Goal: Transaction & Acquisition: Purchase product/service

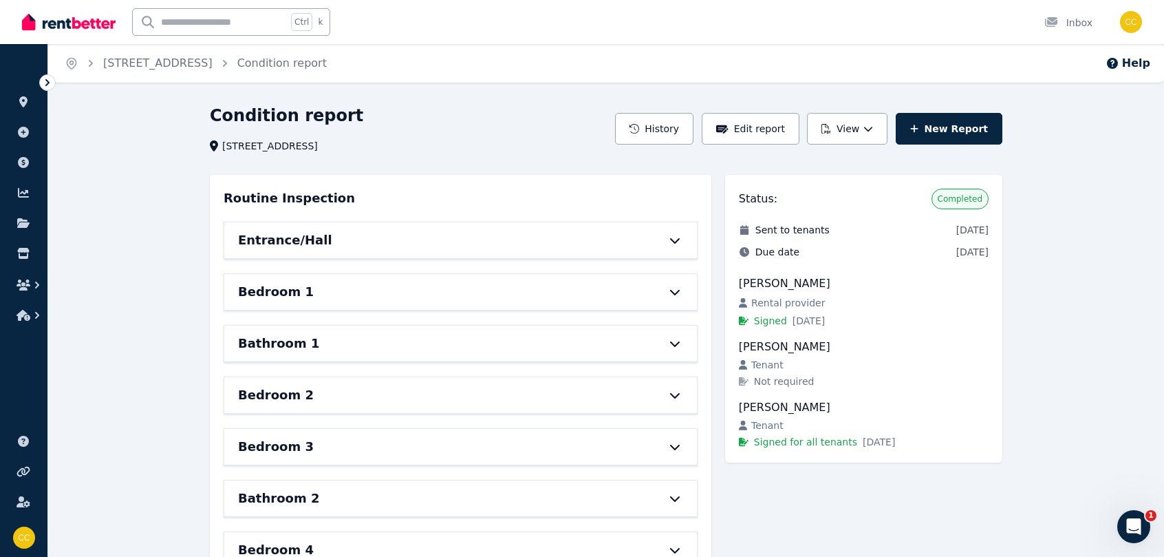
click at [48, 87] on icon at bounding box center [48, 83] width 14 height 14
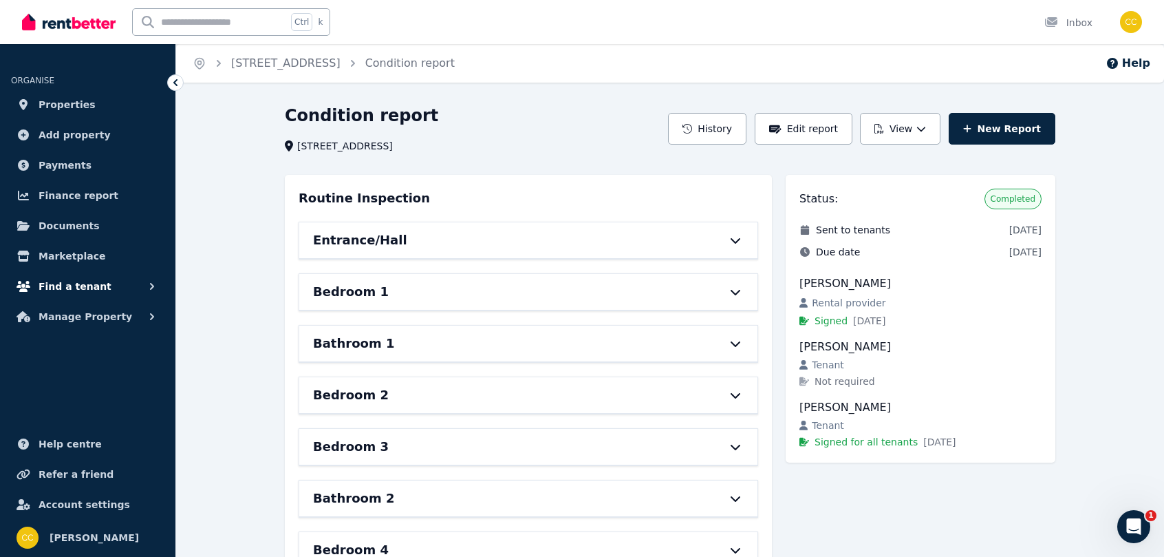
click at [84, 290] on span "Find a tenant" at bounding box center [75, 286] width 73 height 17
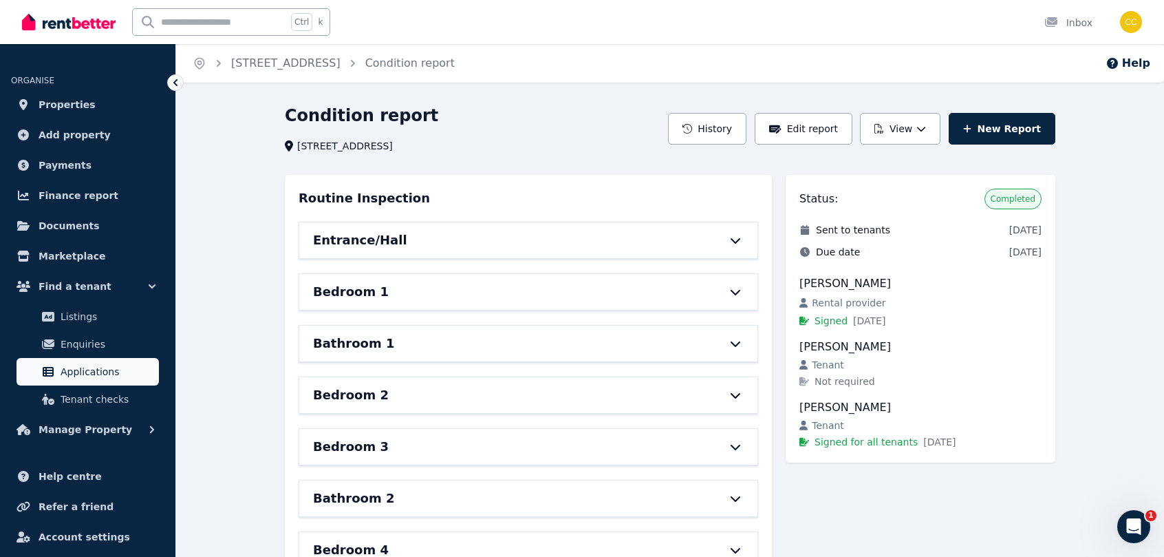
click at [105, 378] on span "Applications" at bounding box center [107, 371] width 93 height 17
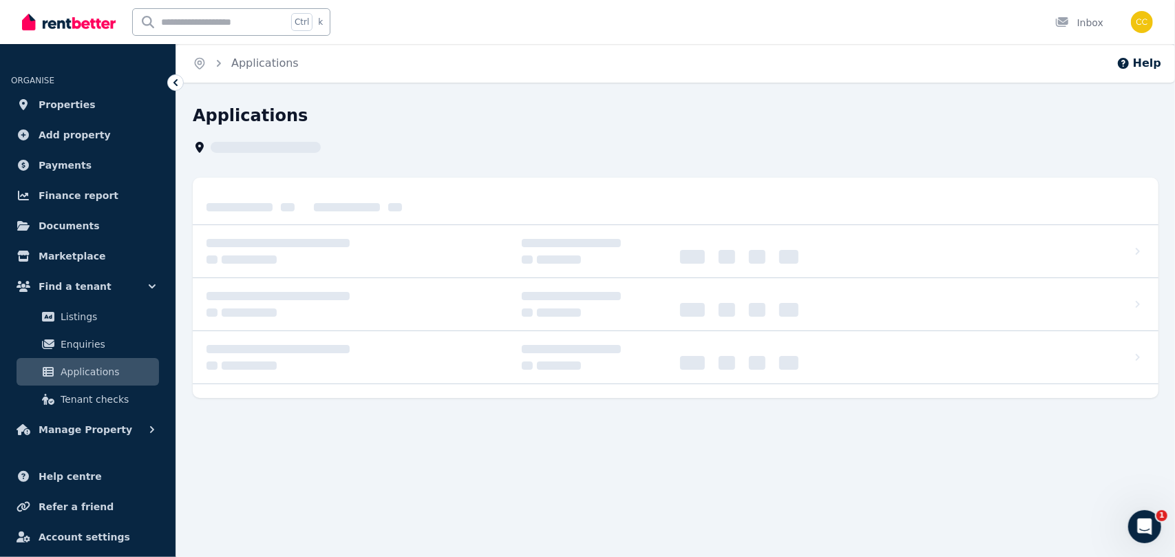
click at [105, 378] on span "Applications" at bounding box center [107, 371] width 93 height 17
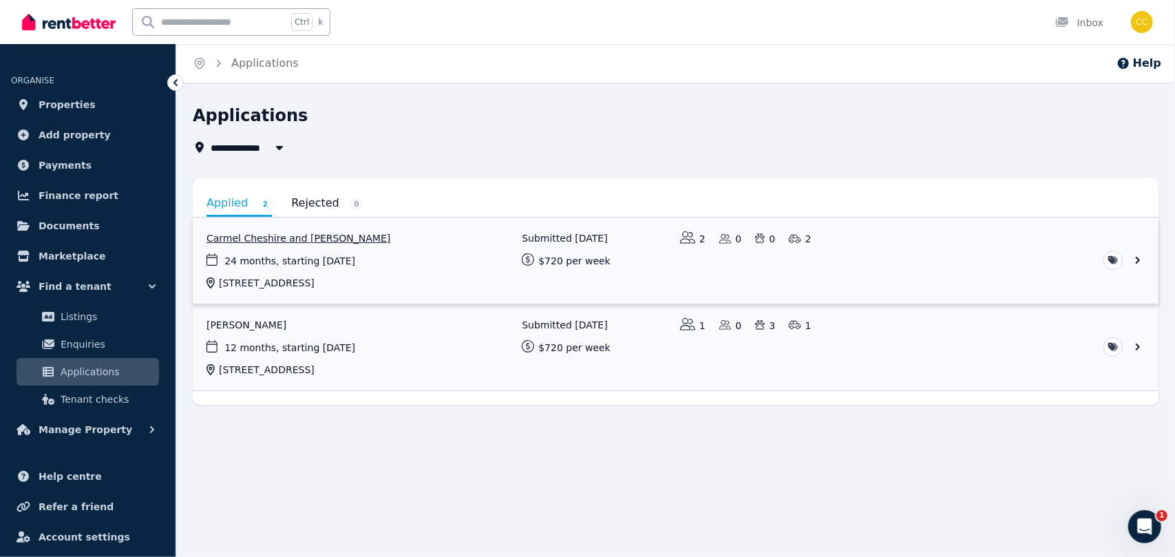
click at [1138, 256] on link "View application: Carmel Cheshire and Dennis Cheshire" at bounding box center [675, 260] width 965 height 86
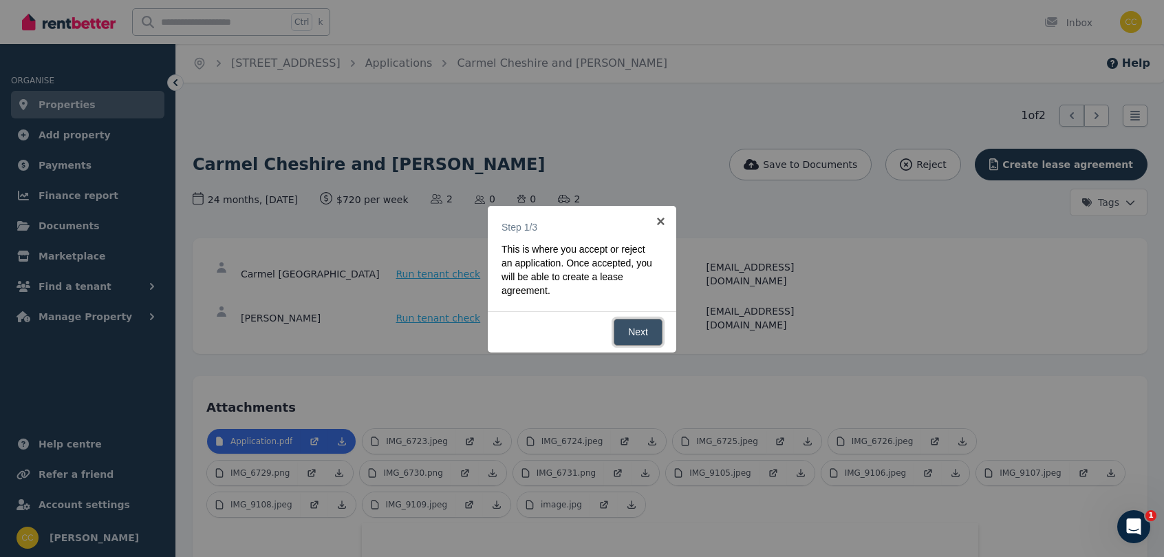
click at [656, 332] on link "Next" at bounding box center [638, 332] width 49 height 27
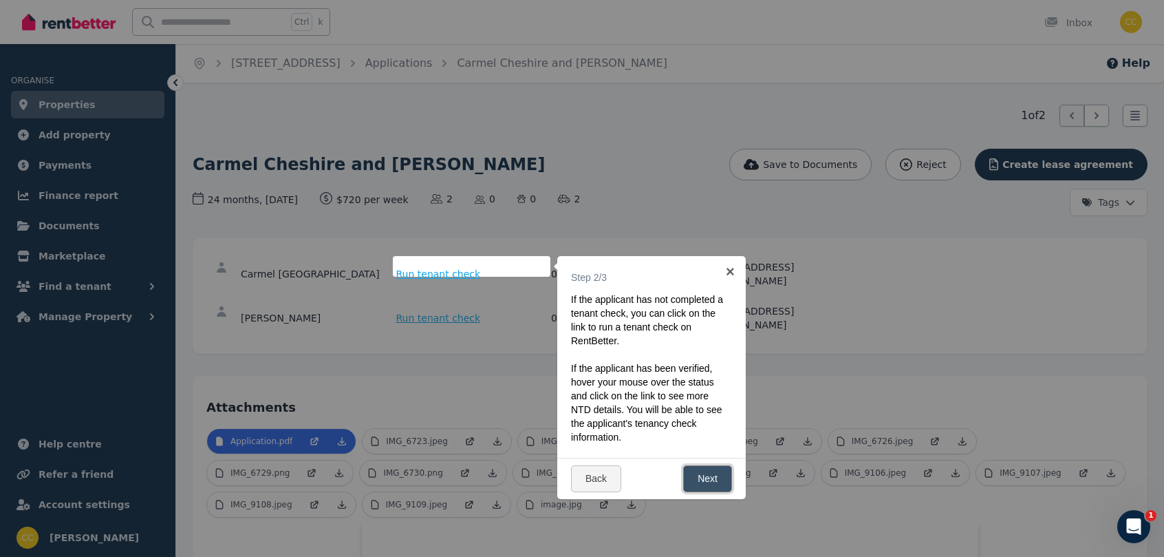
click at [715, 486] on link "Next" at bounding box center [707, 478] width 49 height 27
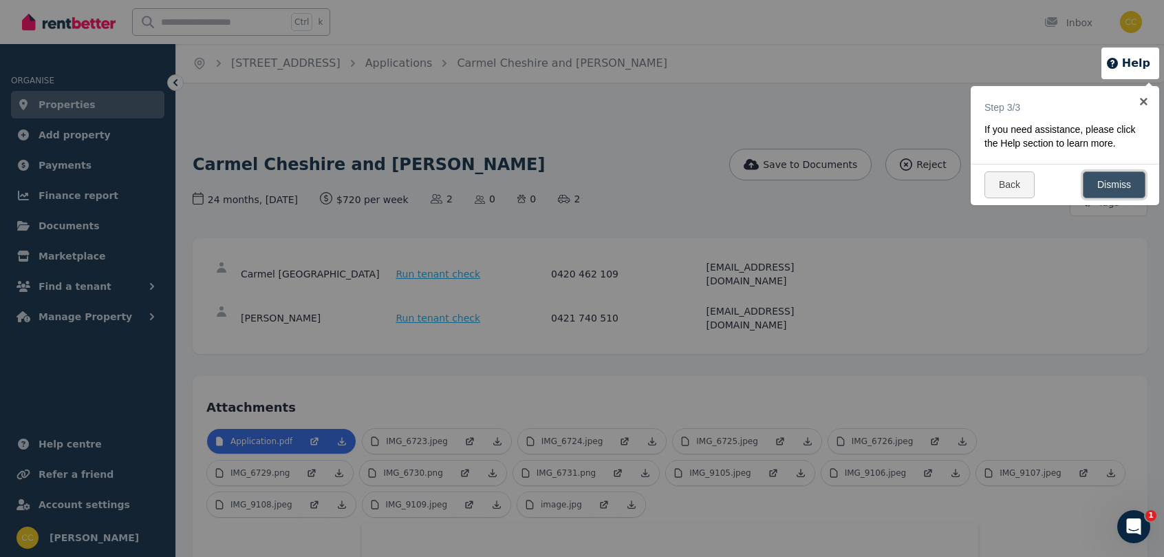
click at [1100, 196] on link "Dismiss" at bounding box center [1114, 184] width 63 height 27
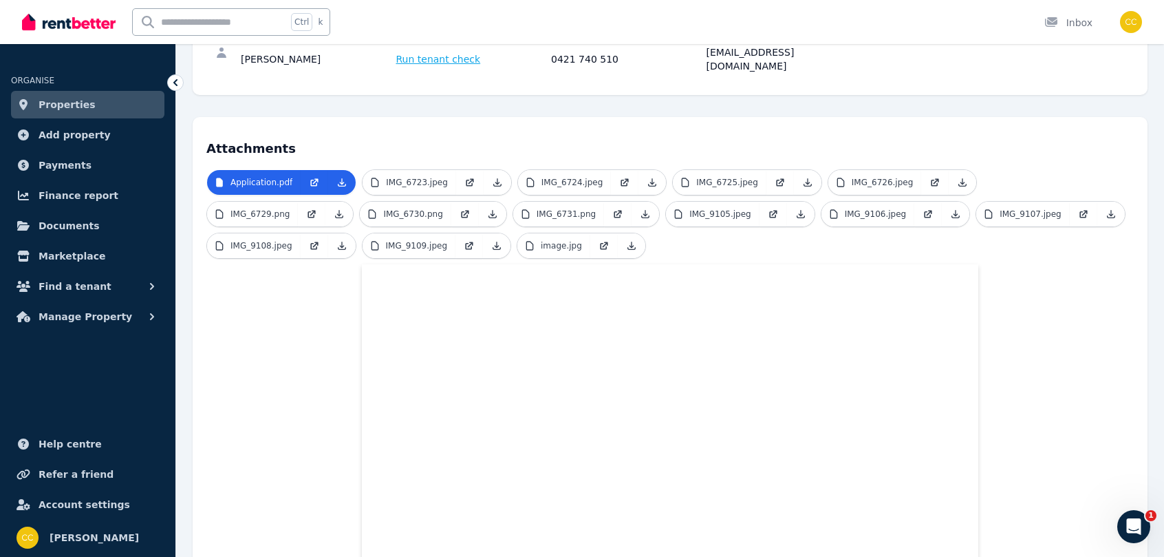
scroll to position [270, 0]
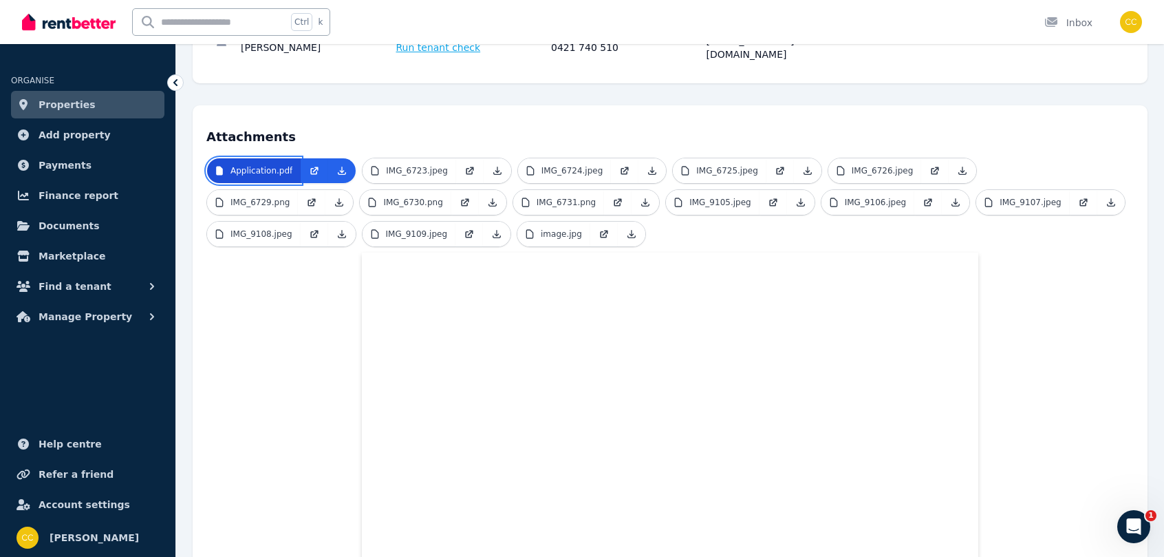
click at [280, 165] on p "Application.pdf" at bounding box center [262, 170] width 62 height 11
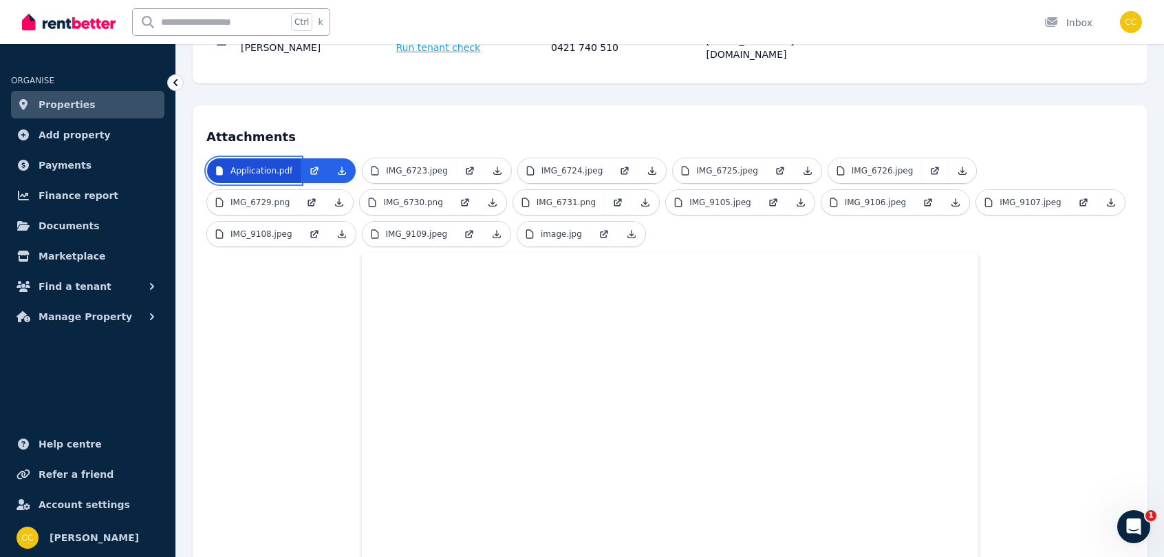
click at [280, 165] on p "Application.pdf" at bounding box center [262, 170] width 62 height 11
click at [340, 165] on icon at bounding box center [341, 170] width 11 height 11
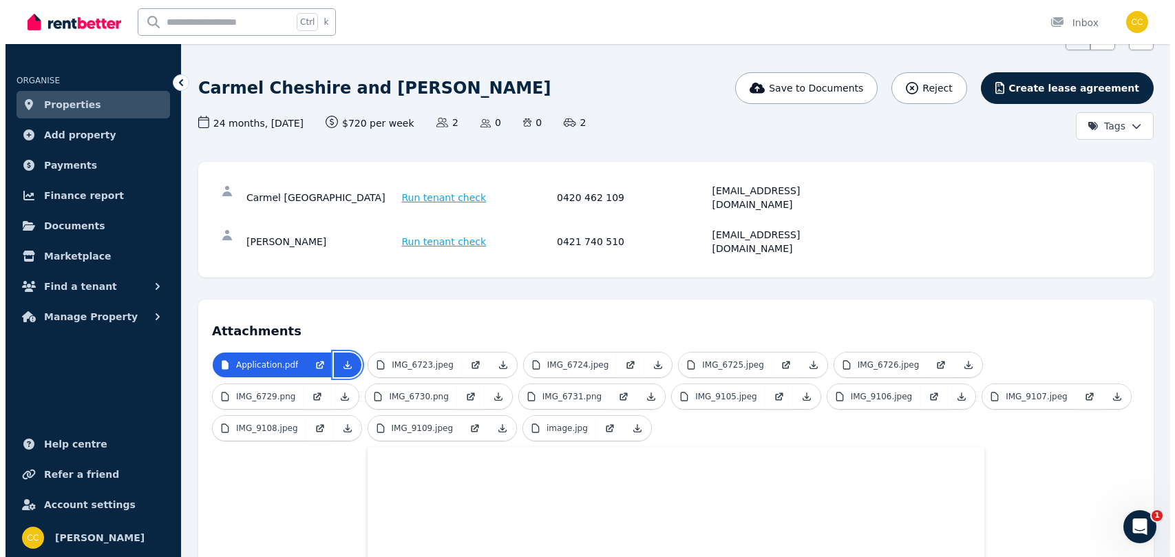
scroll to position [0, 0]
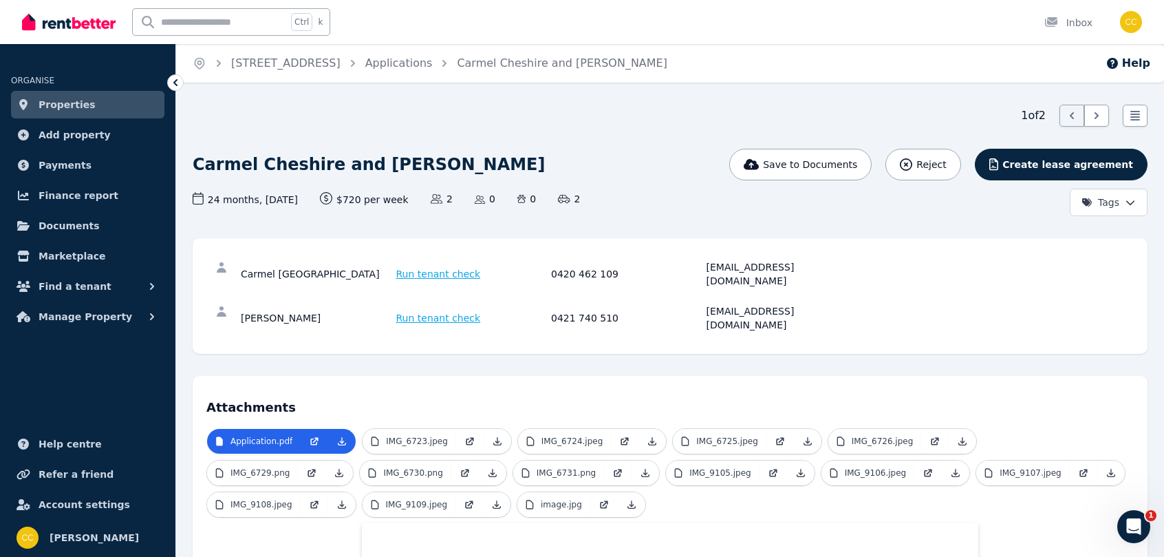
click at [418, 311] on span "Run tenant check" at bounding box center [438, 318] width 85 height 14
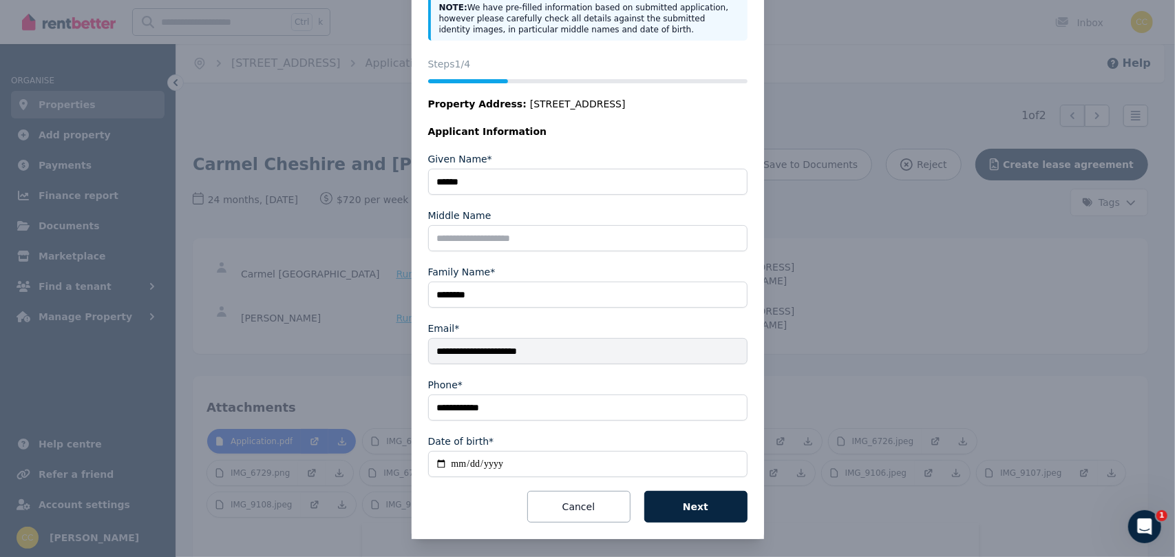
scroll to position [120, 0]
click at [687, 500] on button "Next" at bounding box center [695, 506] width 103 height 32
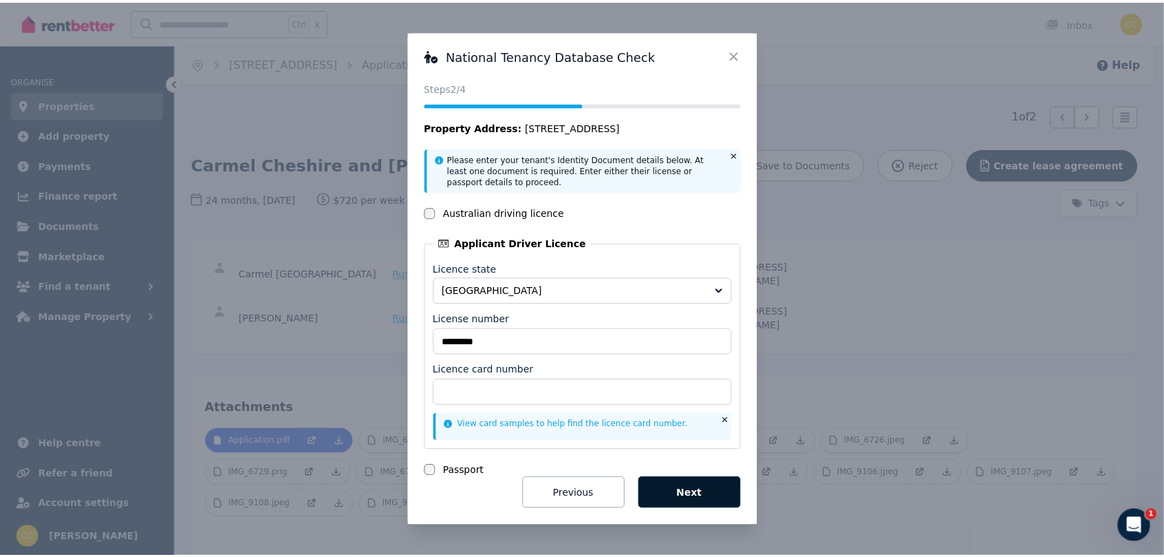
scroll to position [0, 0]
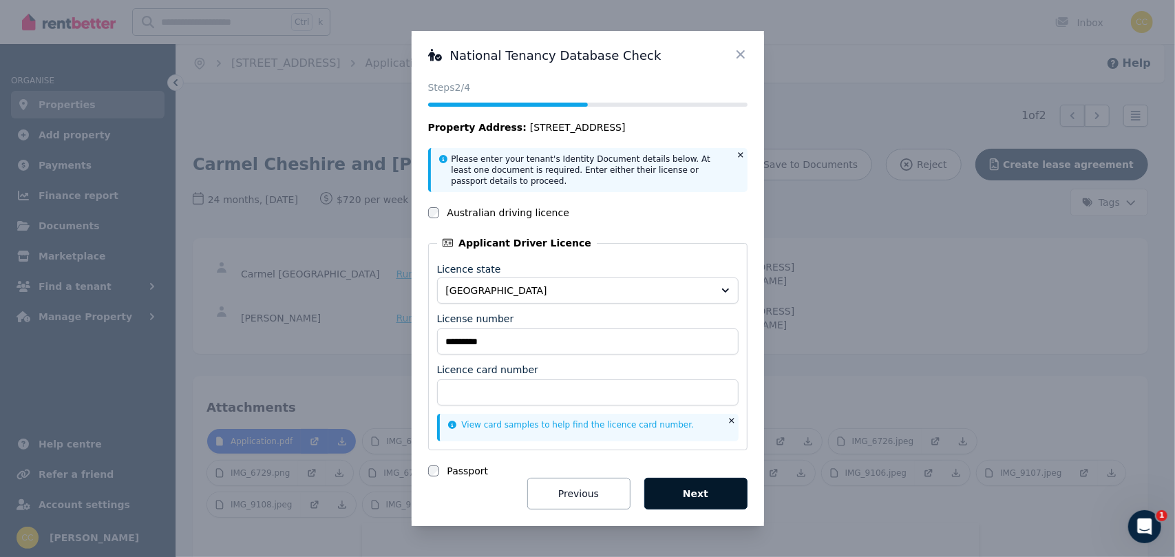
click at [688, 502] on button "Next" at bounding box center [695, 494] width 103 height 32
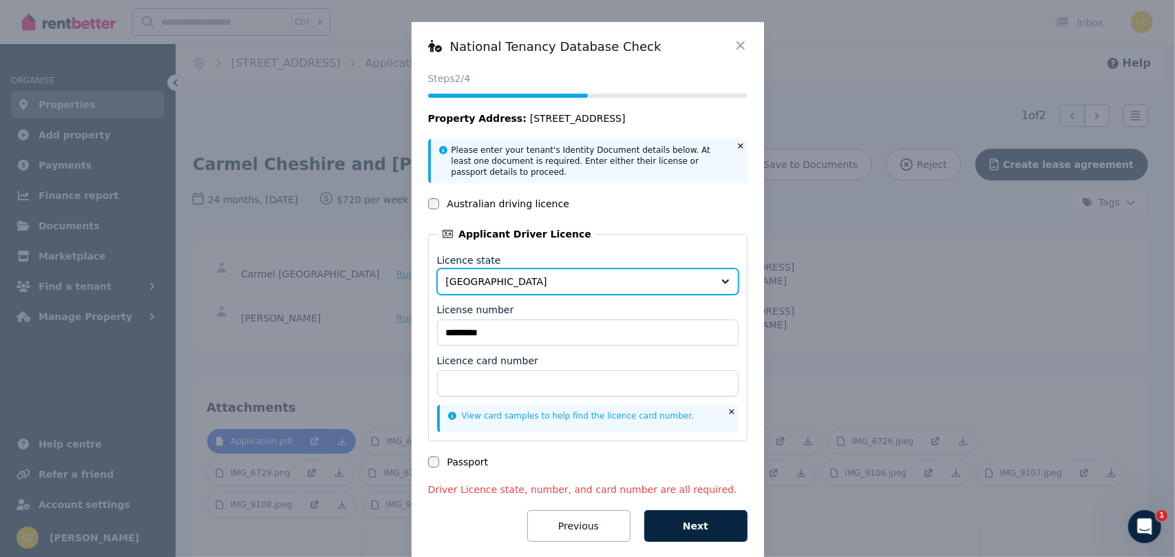
click at [549, 288] on button "Queensland" at bounding box center [587, 281] width 301 height 26
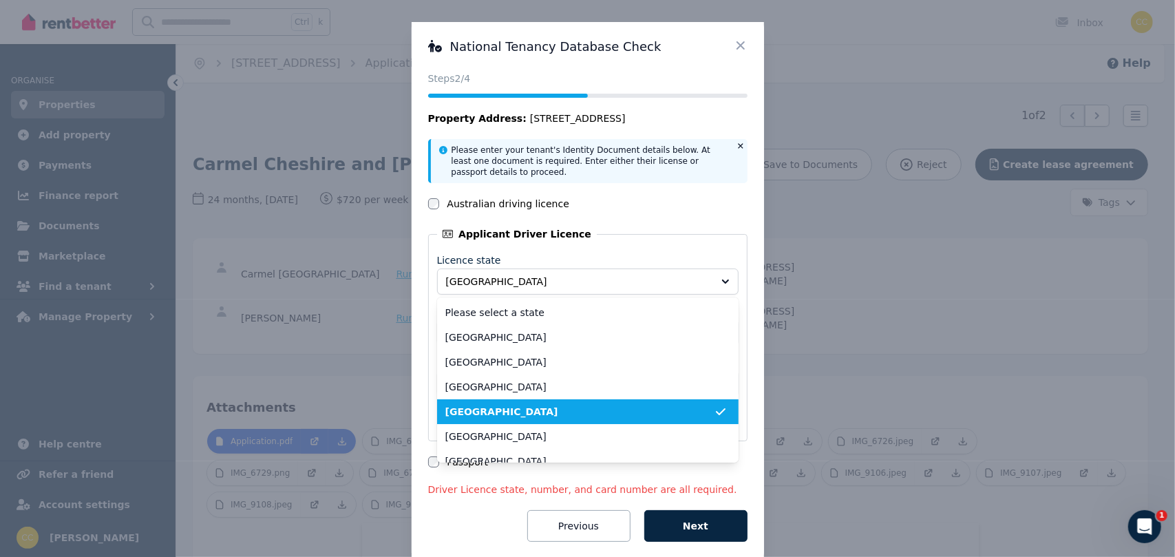
click at [504, 405] on span "Queensland" at bounding box center [579, 412] width 268 height 14
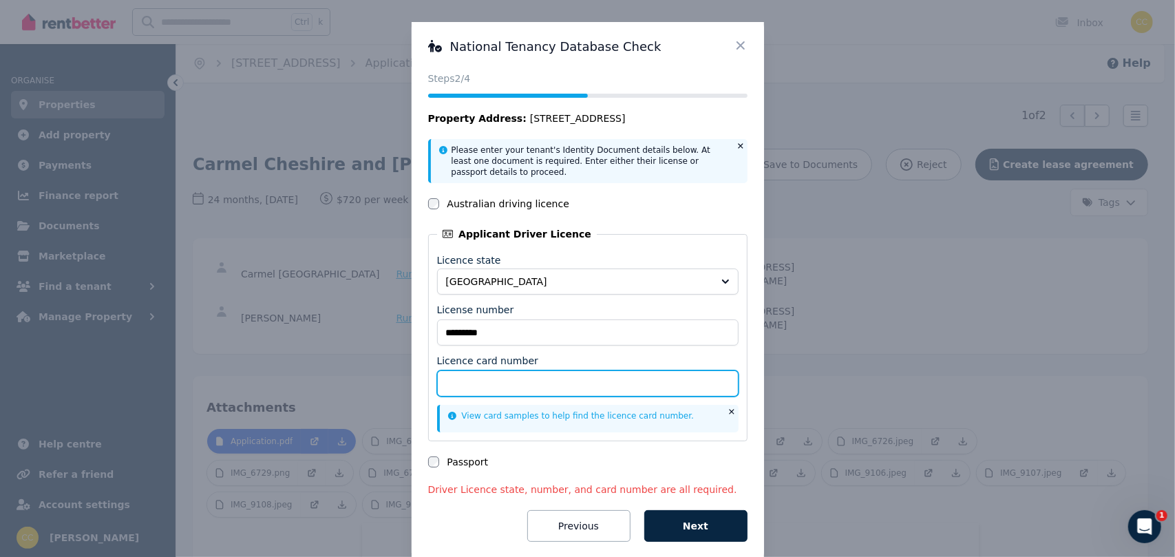
click at [556, 390] on input "Licence card number" at bounding box center [587, 383] width 301 height 26
click at [737, 49] on icon at bounding box center [741, 46] width 14 height 14
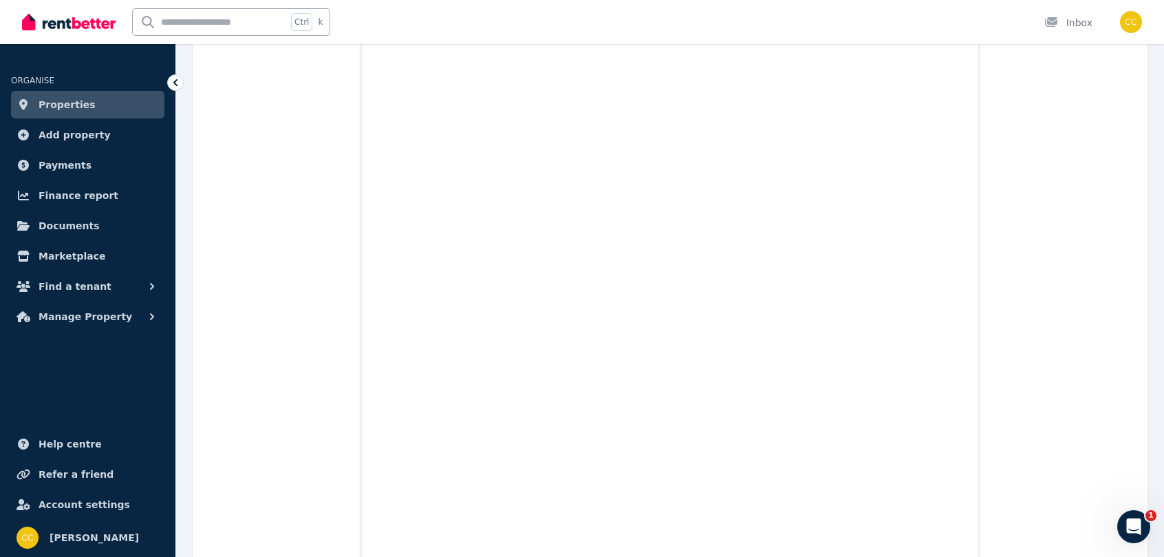
scroll to position [9198, 0]
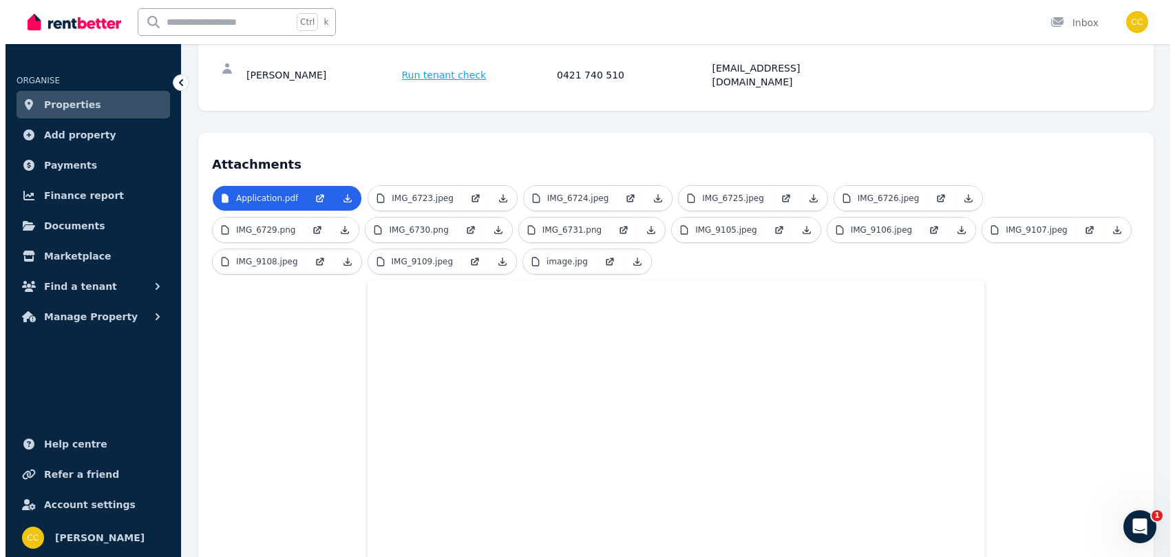
scroll to position [0, 0]
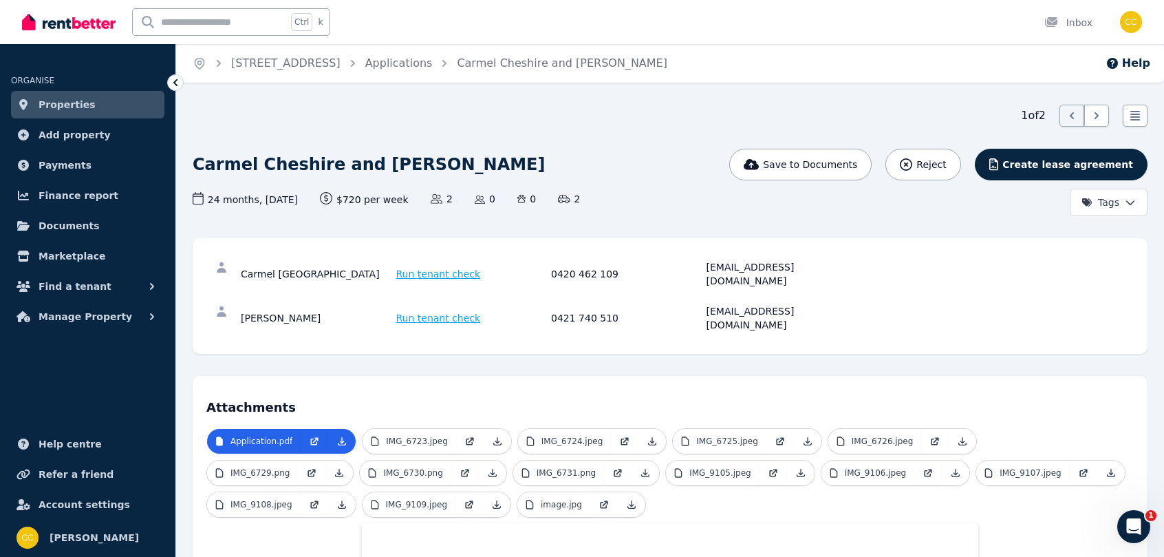
click at [442, 311] on span "Run tenant check" at bounding box center [438, 318] width 85 height 14
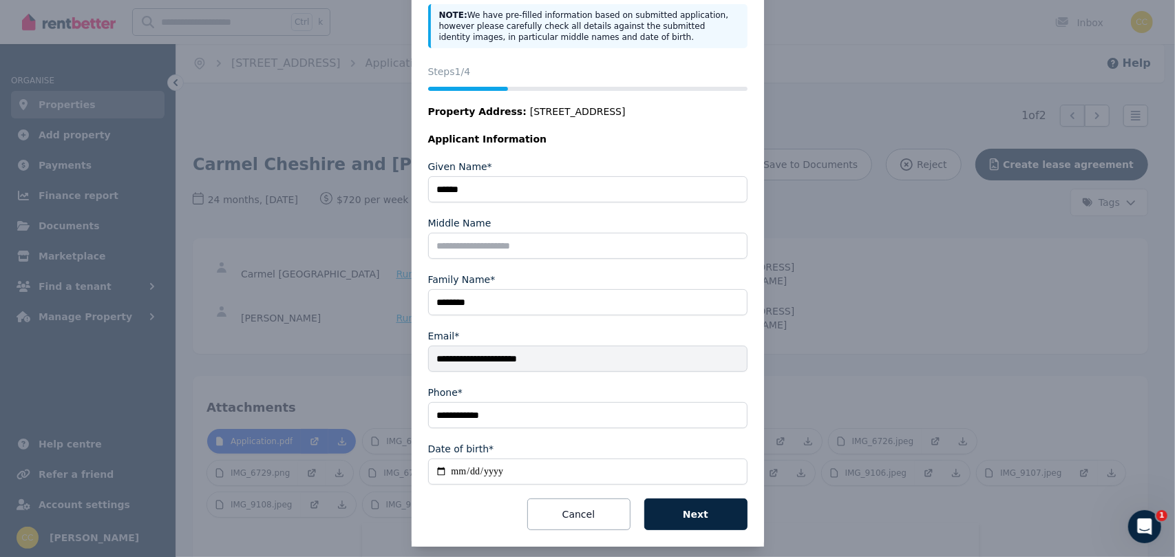
scroll to position [120, 0]
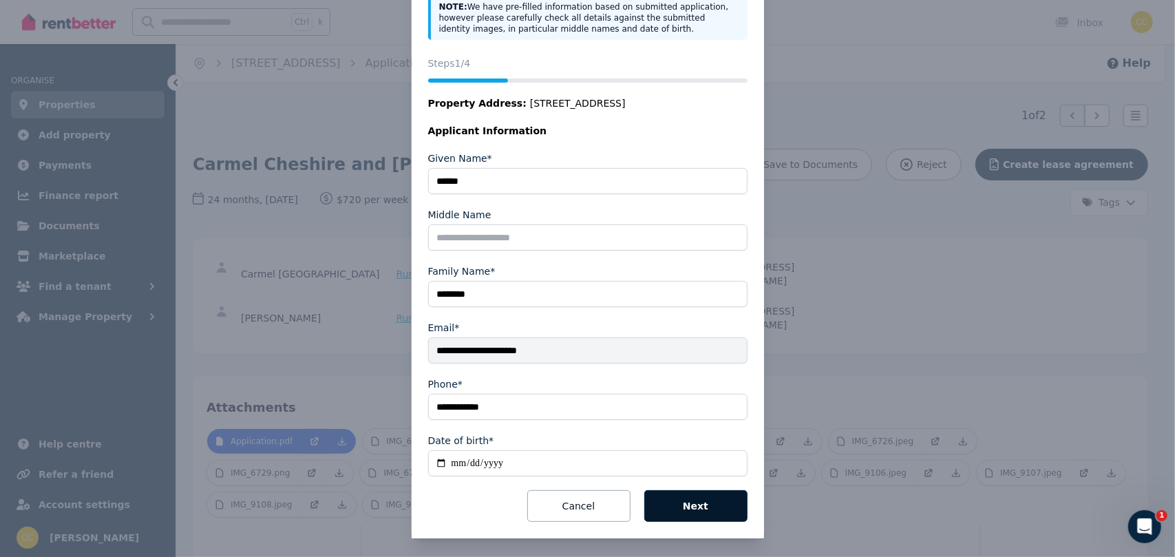
click at [703, 511] on button "Next" at bounding box center [695, 506] width 103 height 32
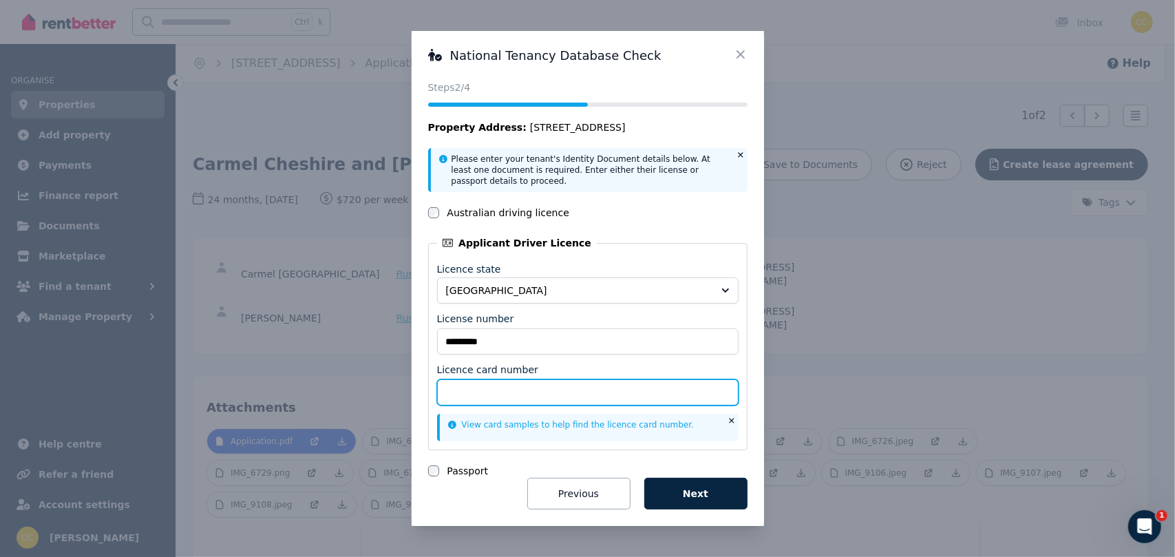
click at [579, 389] on input "Licence card number" at bounding box center [587, 392] width 301 height 26
type input "**********"
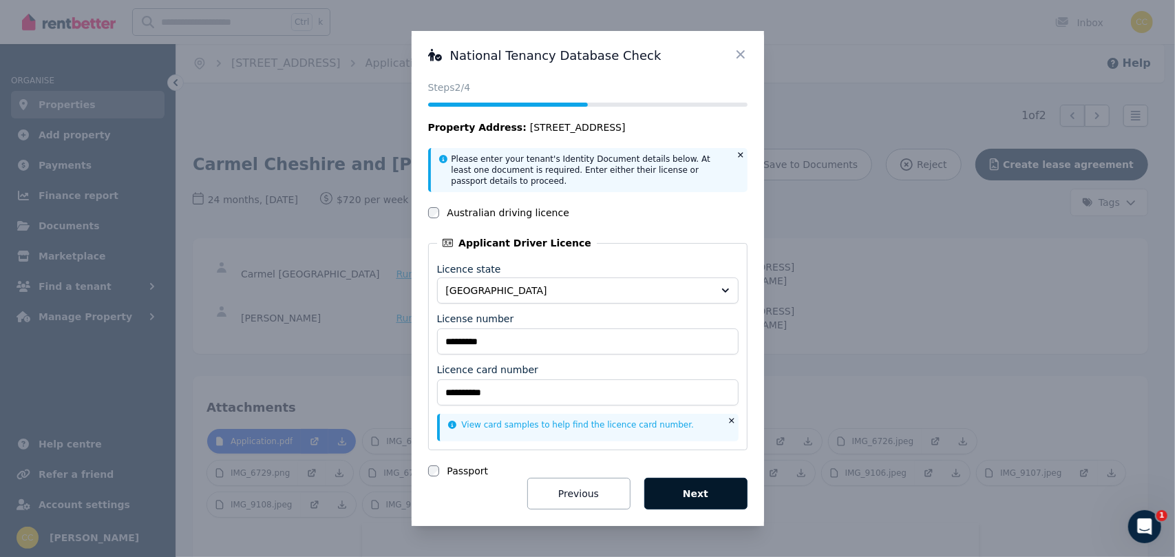
click at [692, 492] on button "Next" at bounding box center [695, 494] width 103 height 32
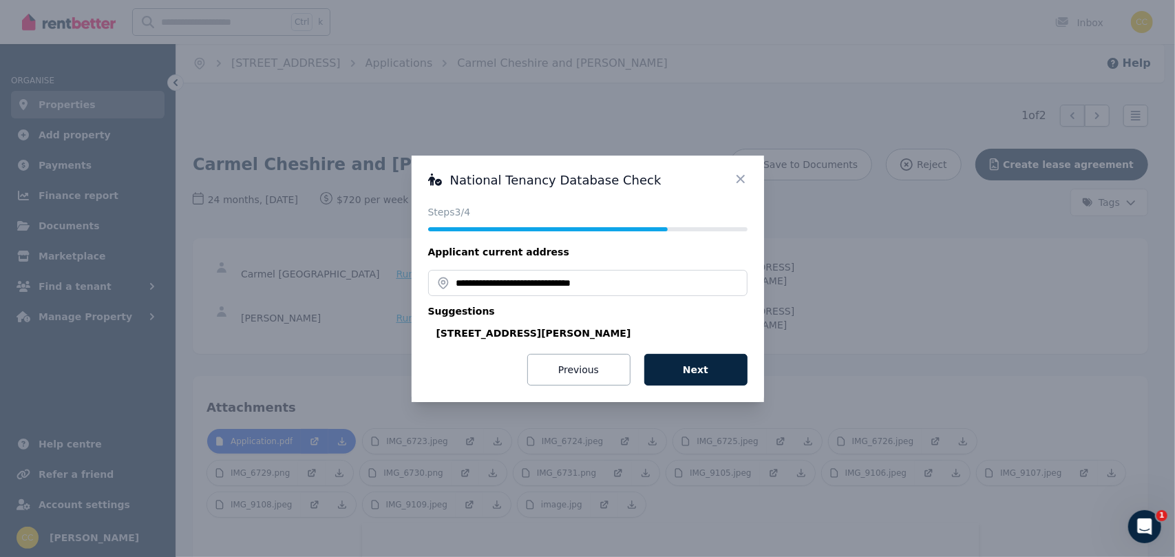
click at [611, 332] on div "7 Woodley Avenue, Loganholme QLD 4129, Australia" at bounding box center [591, 333] width 311 height 14
type input "**********"
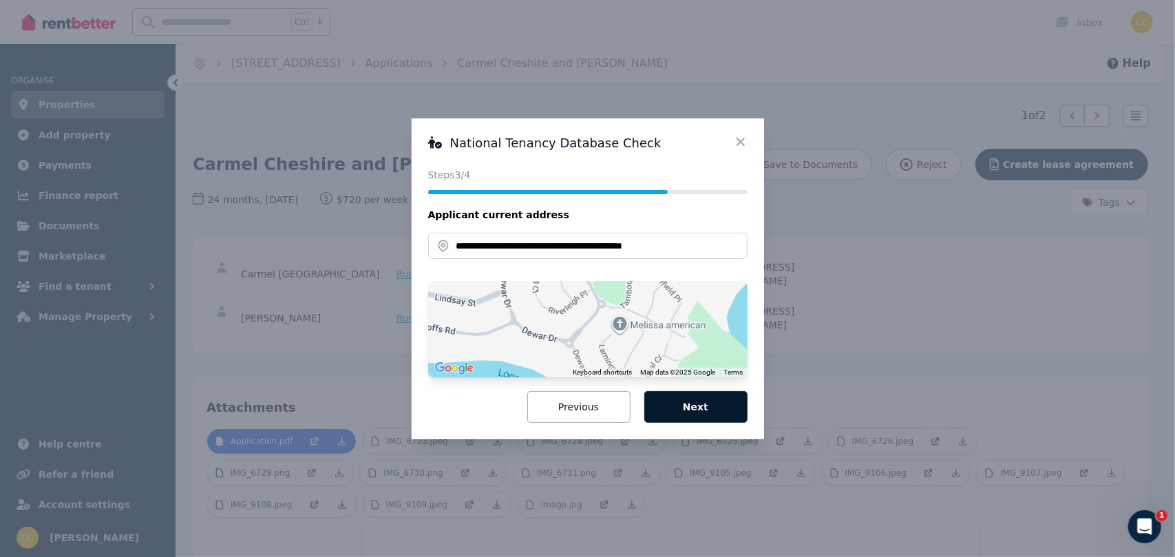
click at [724, 412] on button "Next" at bounding box center [695, 407] width 103 height 32
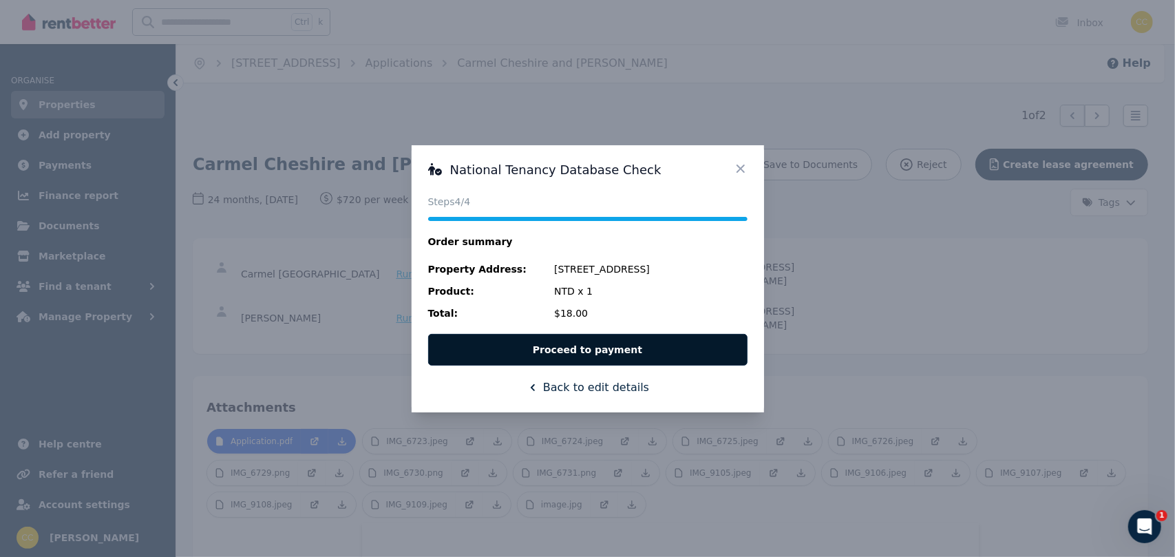
click at [658, 353] on button "Proceed to payment" at bounding box center [587, 350] width 319 height 32
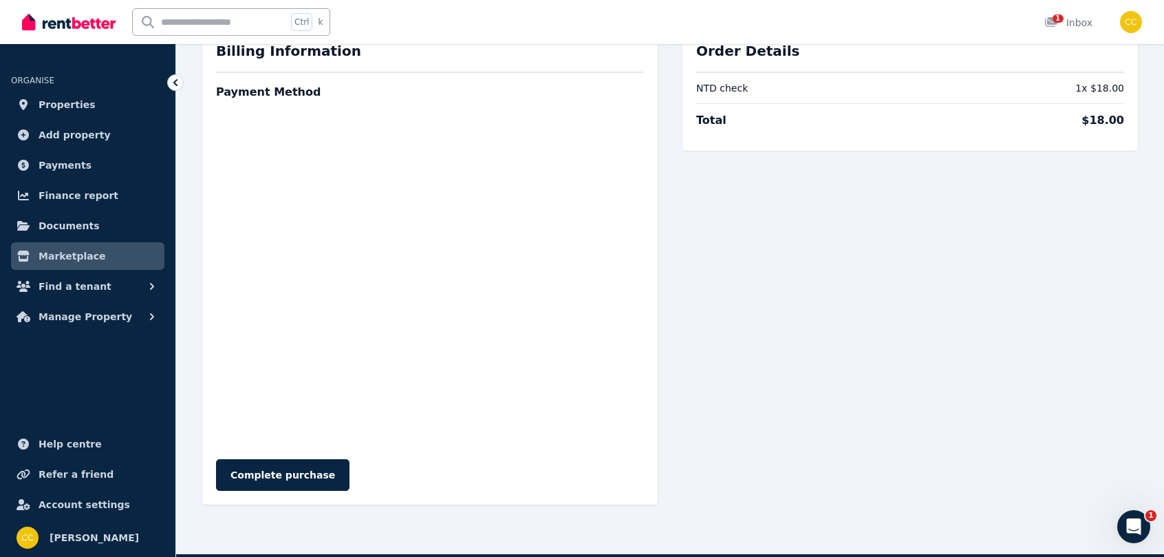
scroll to position [83, 0]
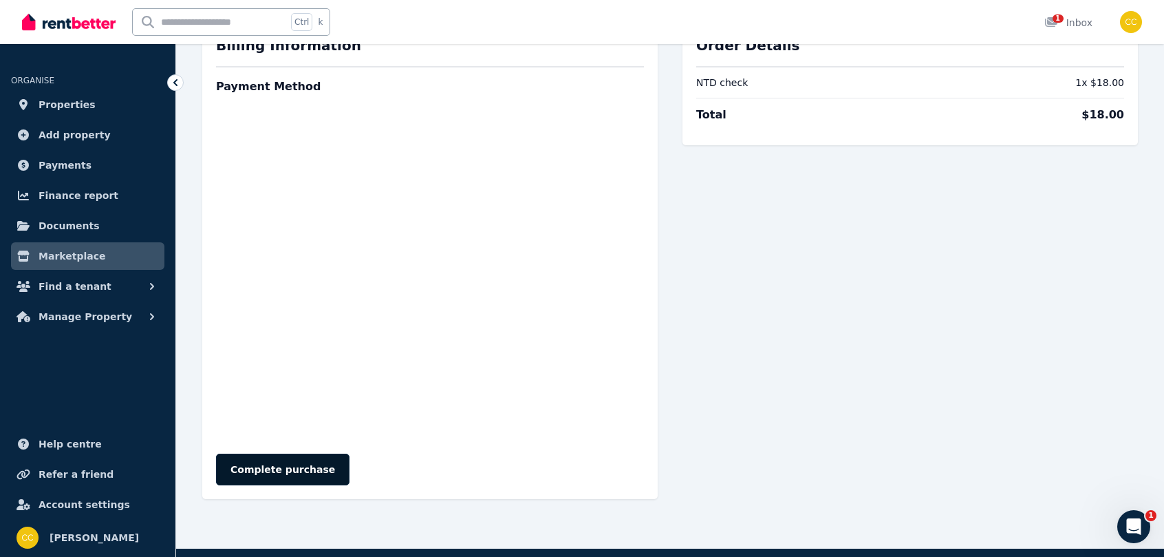
click at [308, 473] on button "Complete purchase" at bounding box center [282, 469] width 133 height 32
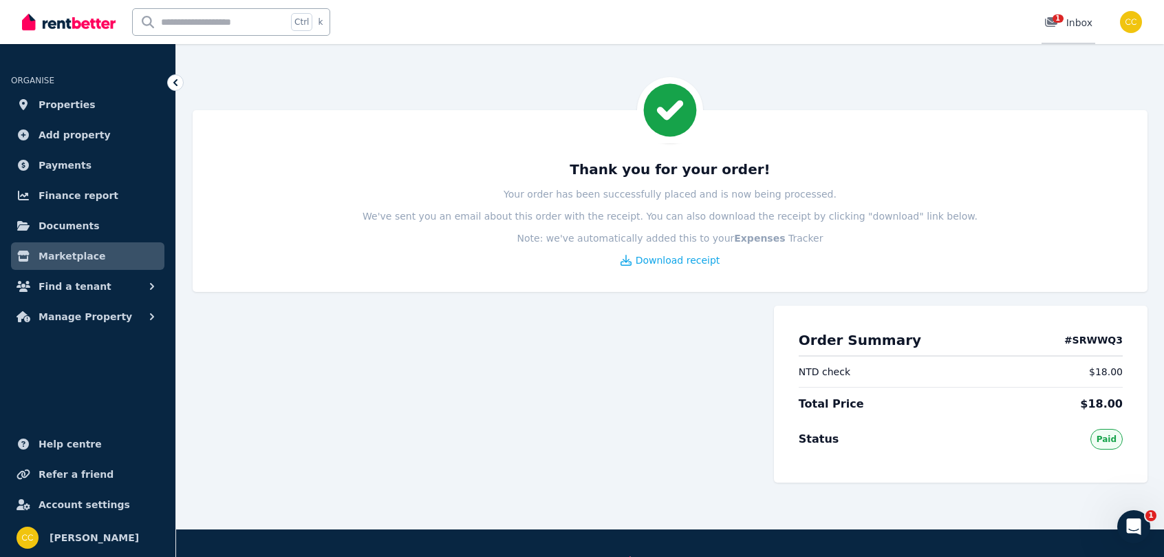
click at [1052, 27] on icon at bounding box center [1051, 22] width 12 height 10
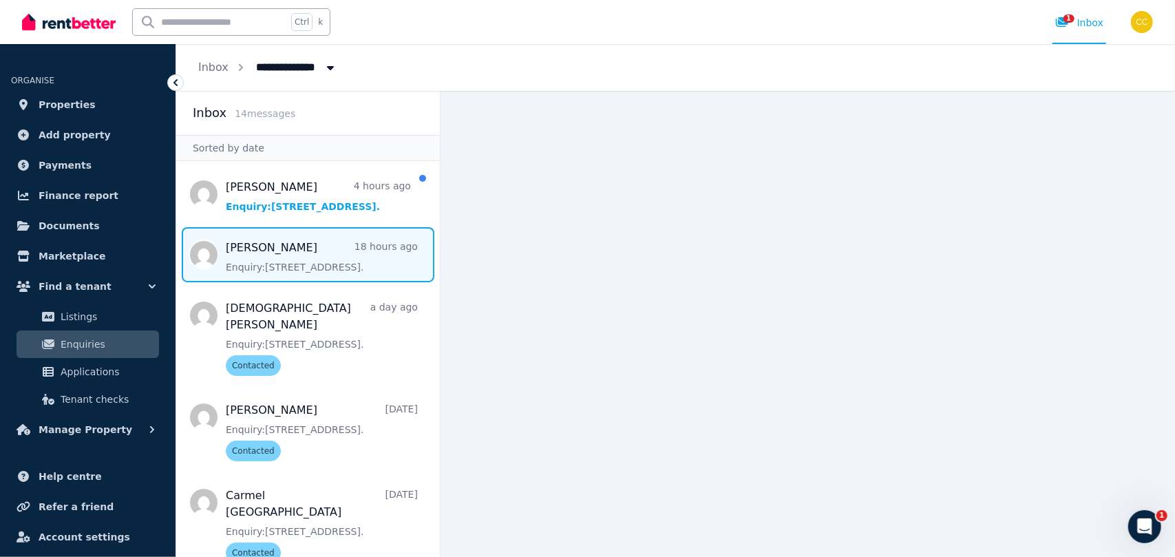
click at [341, 234] on span "Message list" at bounding box center [308, 254] width 264 height 55
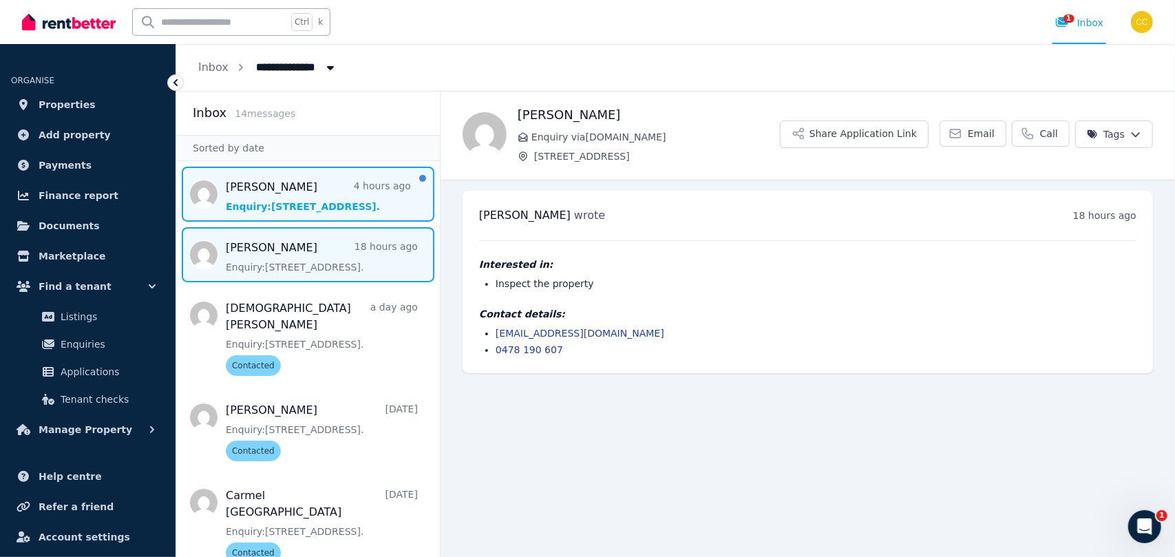
click at [268, 200] on span "Message list" at bounding box center [308, 194] width 264 height 55
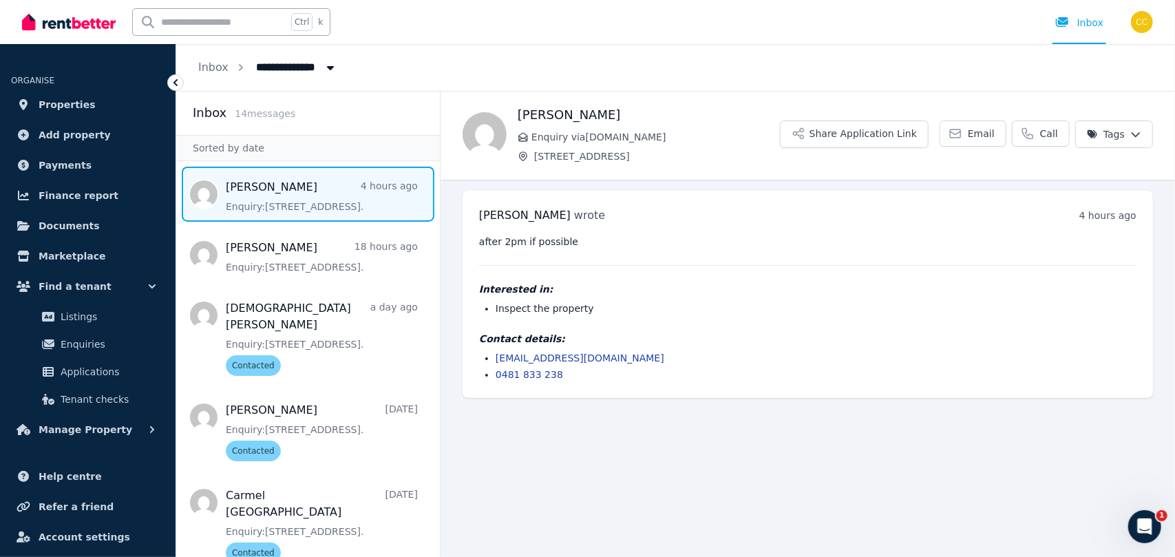
click at [226, 179] on link "Jonathan Rimmington 4 hours ago Enquiry: 14 Bulwarna Street, Shailer Park ." at bounding box center [322, 196] width 192 height 34
click at [113, 372] on span "Applications" at bounding box center [107, 371] width 93 height 17
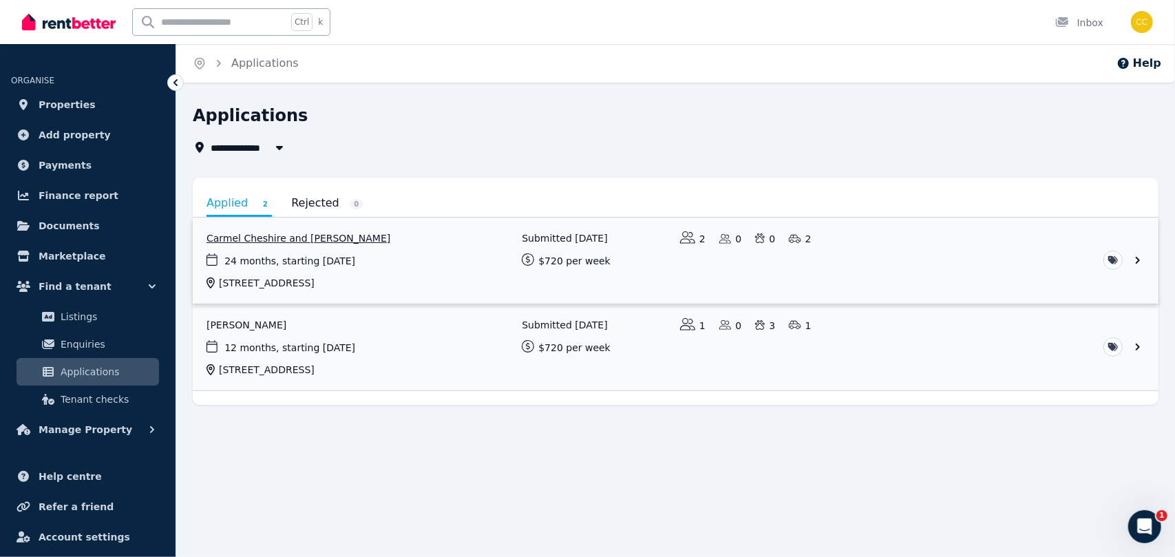
click at [1139, 258] on link "View application: Carmel Cheshire and Dennis Cheshire" at bounding box center [675, 260] width 965 height 86
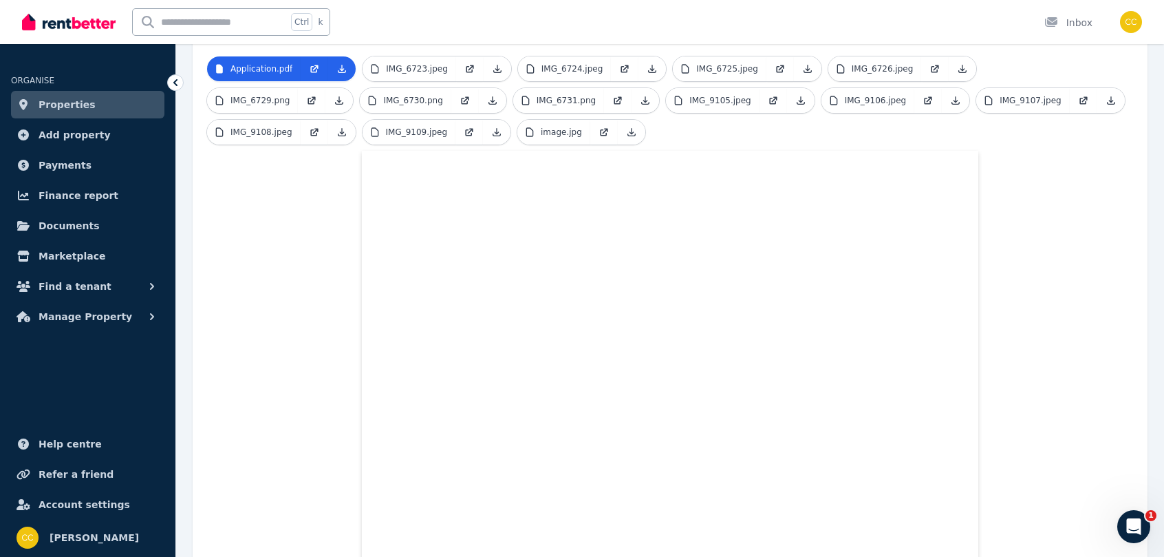
scroll to position [385, 0]
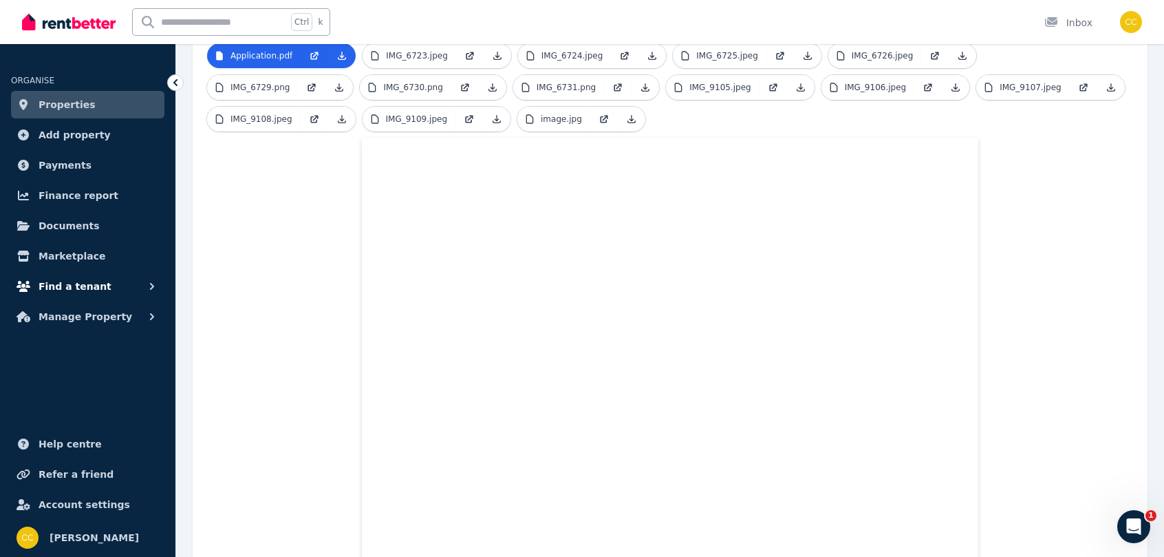
click at [98, 289] on button "Find a tenant" at bounding box center [87, 286] width 153 height 28
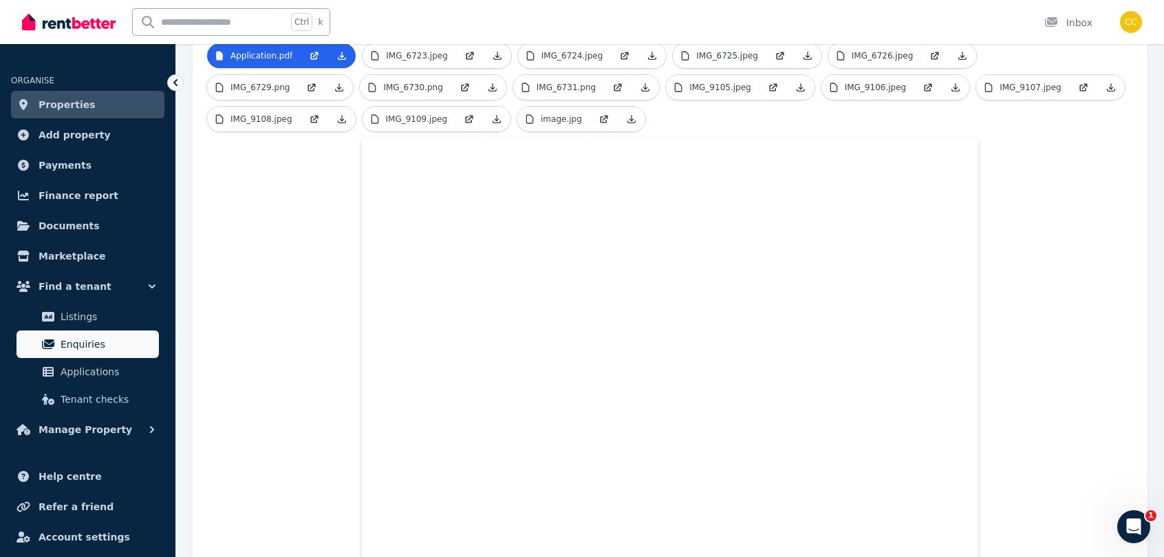
click at [83, 341] on span "Enquiries" at bounding box center [107, 344] width 93 height 17
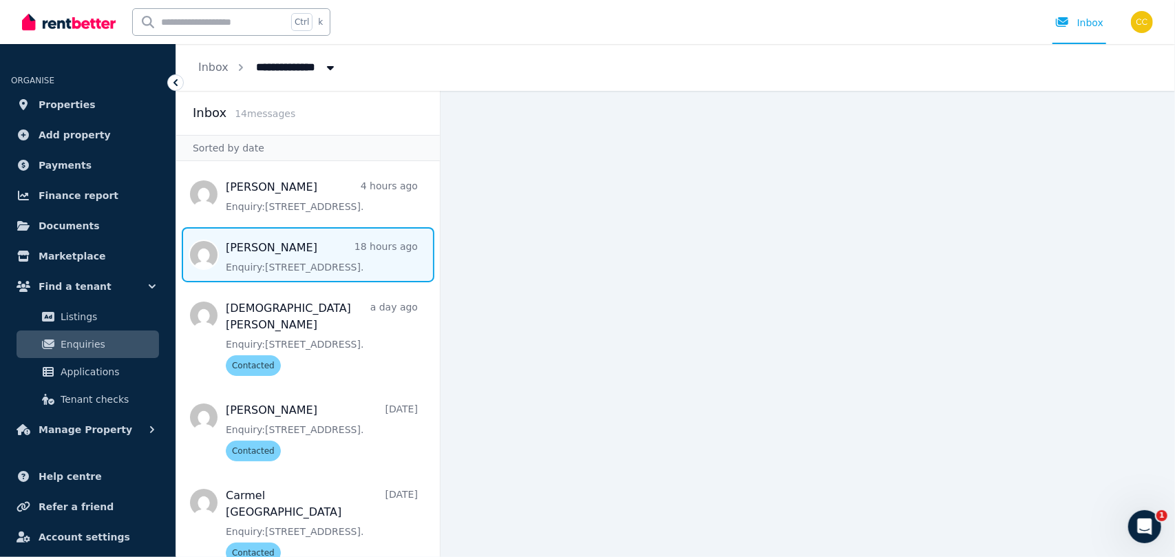
click at [249, 268] on span "Message list" at bounding box center [308, 254] width 264 height 55
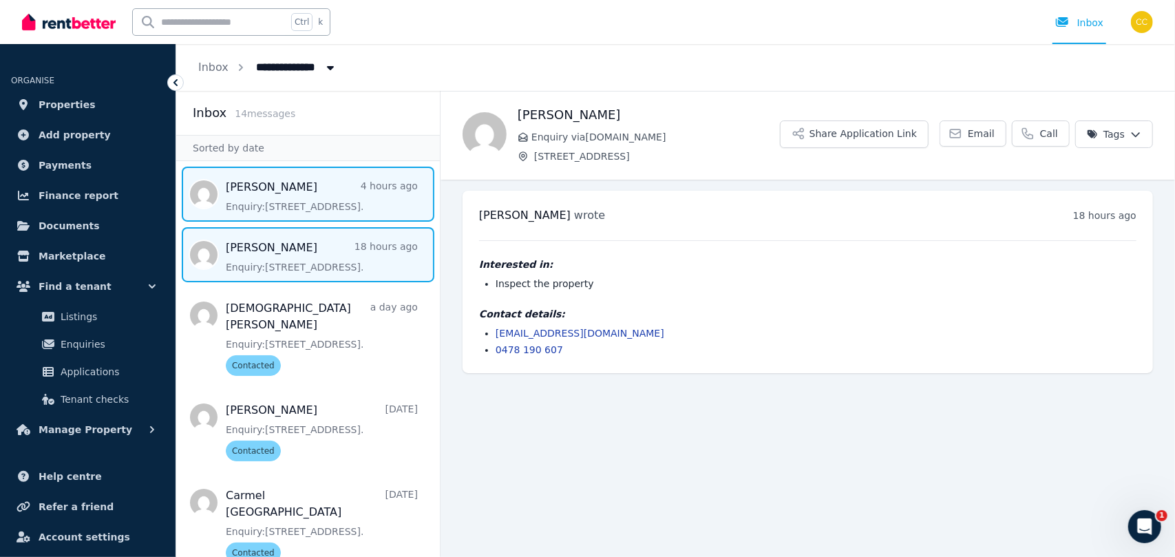
click at [322, 193] on span "Message list" at bounding box center [308, 194] width 264 height 55
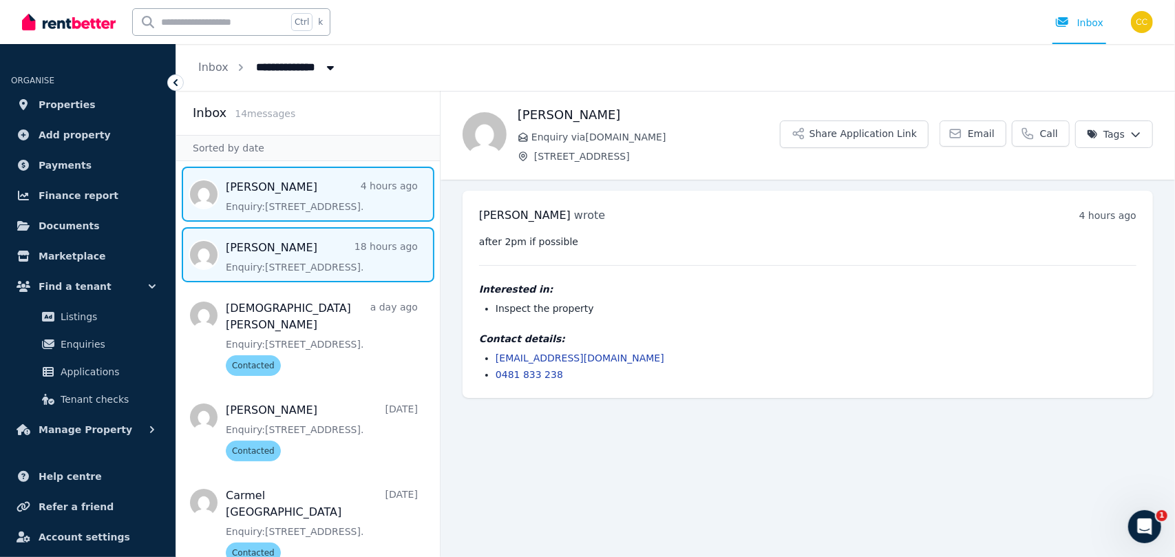
click at [288, 255] on span "Message list" at bounding box center [308, 254] width 264 height 55
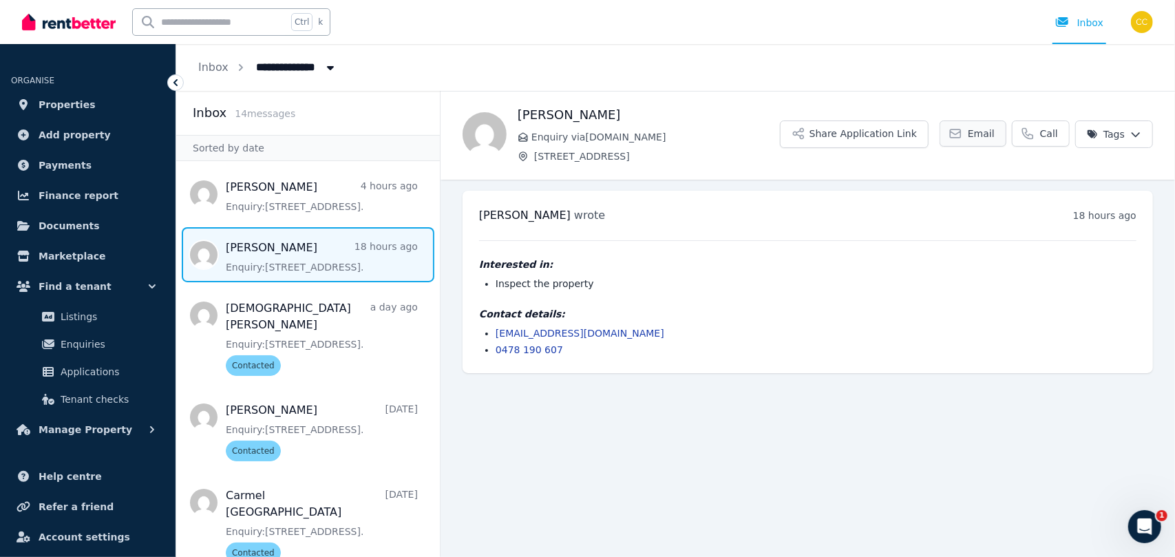
click at [983, 137] on span "Email" at bounding box center [981, 134] width 27 height 14
click at [96, 375] on span "Applications" at bounding box center [107, 371] width 93 height 17
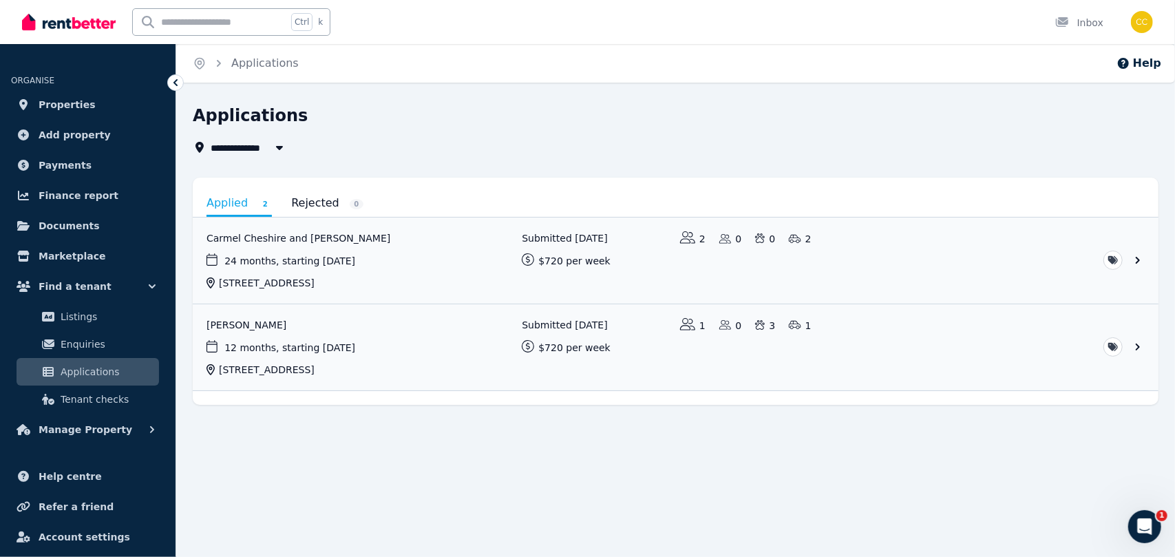
click at [473, 464] on div "**********" at bounding box center [587, 278] width 1175 height 557
click at [678, 167] on div "**********" at bounding box center [675, 255] width 965 height 300
